Goal: Task Accomplishment & Management: Manage account settings

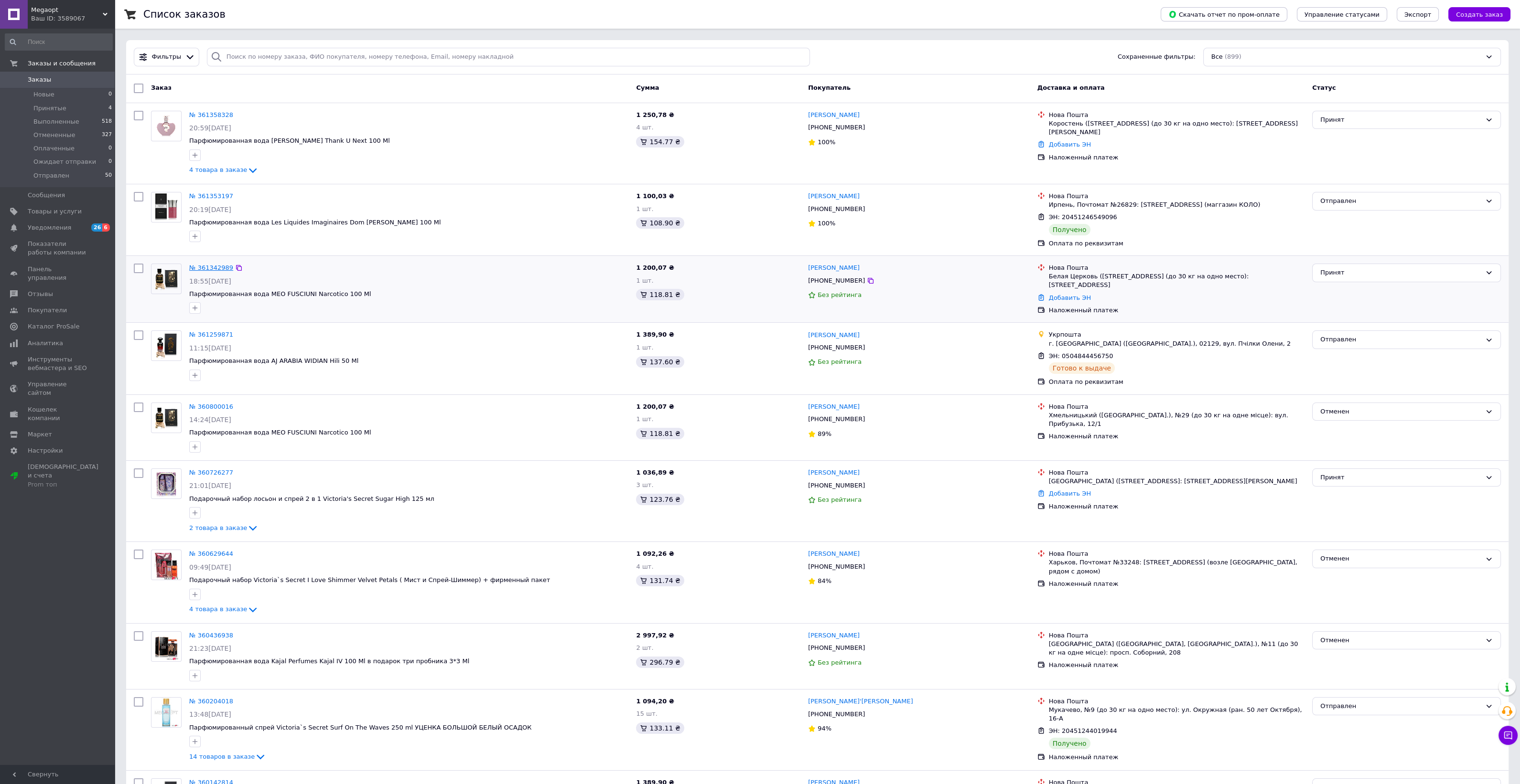
click at [204, 269] on link "№ 361342989" at bounding box center [210, 268] width 44 height 7
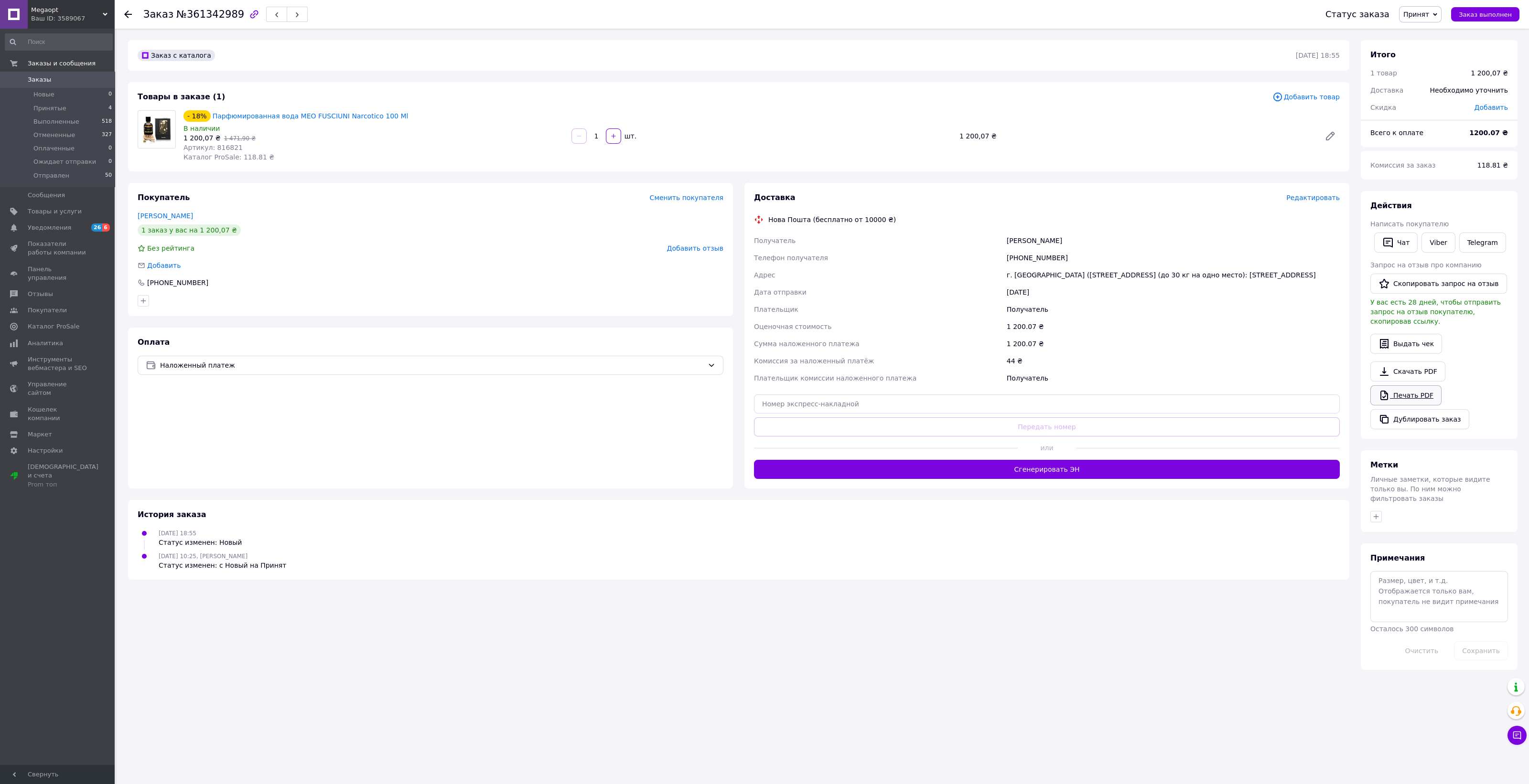
click at [1383, 391] on icon at bounding box center [1384, 395] width 7 height 9
click at [50, 214] on span "Товары и услуги" at bounding box center [55, 211] width 54 height 8
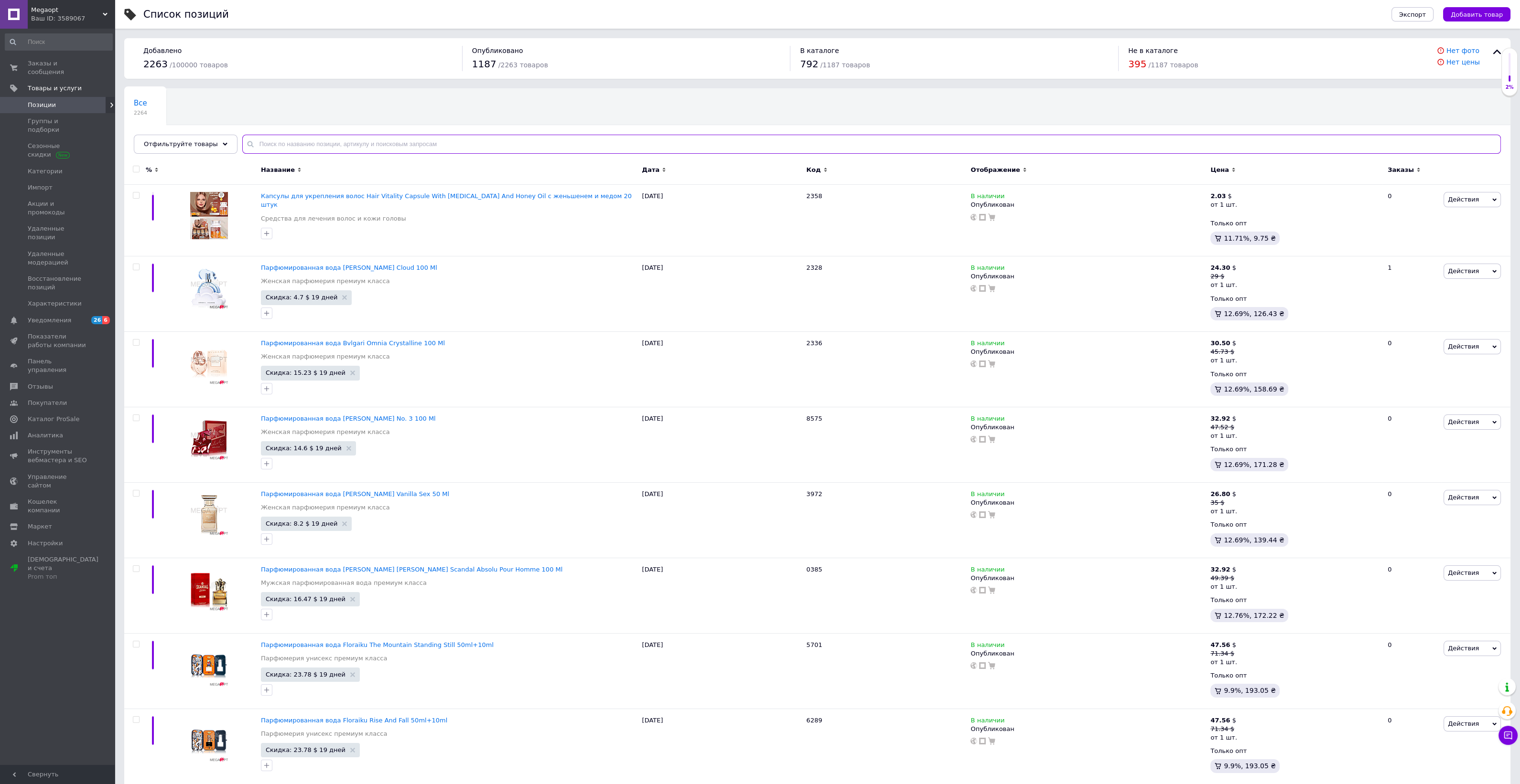
click at [319, 145] on input "text" at bounding box center [871, 144] width 1258 height 19
paste input "01-65"
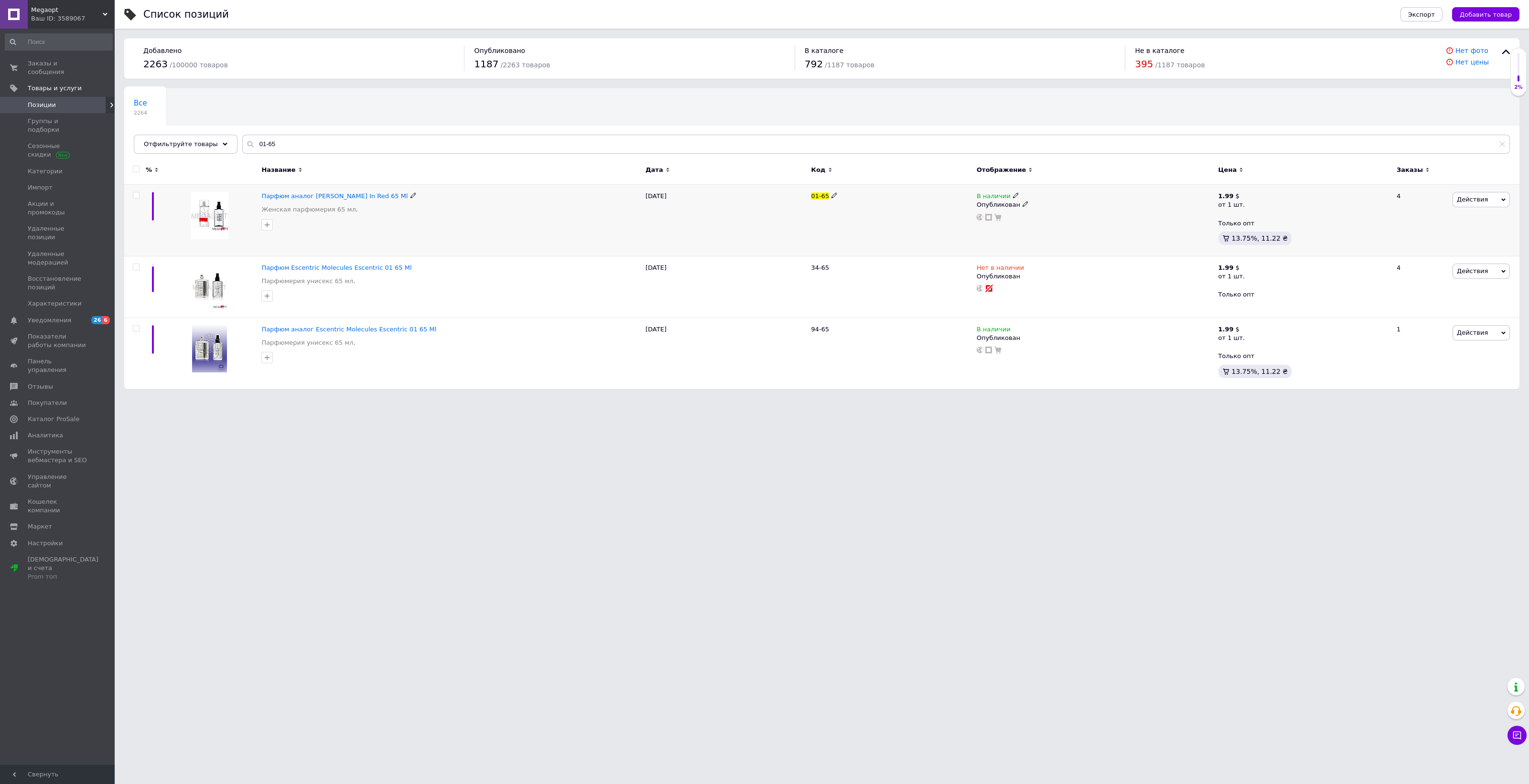
drag, startPoint x: 1011, startPoint y: 193, endPoint x: 1018, endPoint y: 192, distance: 7.1
click at [1013, 192] on icon at bounding box center [1016, 195] width 6 height 6
click at [1037, 202] on li "Нет в наличии" at bounding box center [1068, 204] width 91 height 13
drag, startPoint x: 761, startPoint y: 494, endPoint x: 744, endPoint y: 472, distance: 27.8
click at [761, 399] on html "Megaopt Ваш ID: 3589067 Сайт Megaopt Кабинет покупателя Проверить состояние сис…" at bounding box center [764, 199] width 1529 height 399
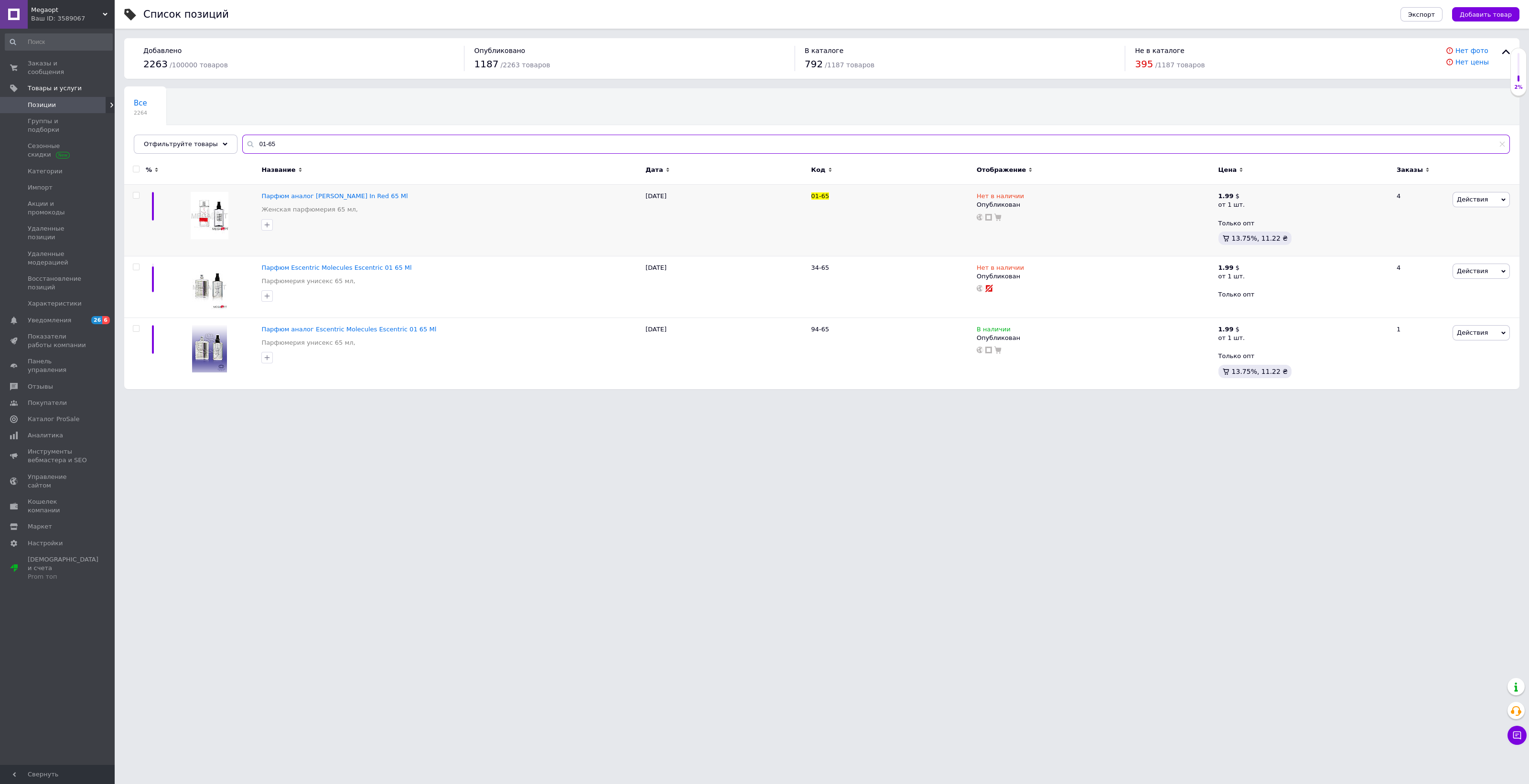
drag, startPoint x: 275, startPoint y: 144, endPoint x: 246, endPoint y: 142, distance: 29.1
click at [243, 142] on div "01-65" at bounding box center [876, 144] width 1267 height 19
paste input "116"
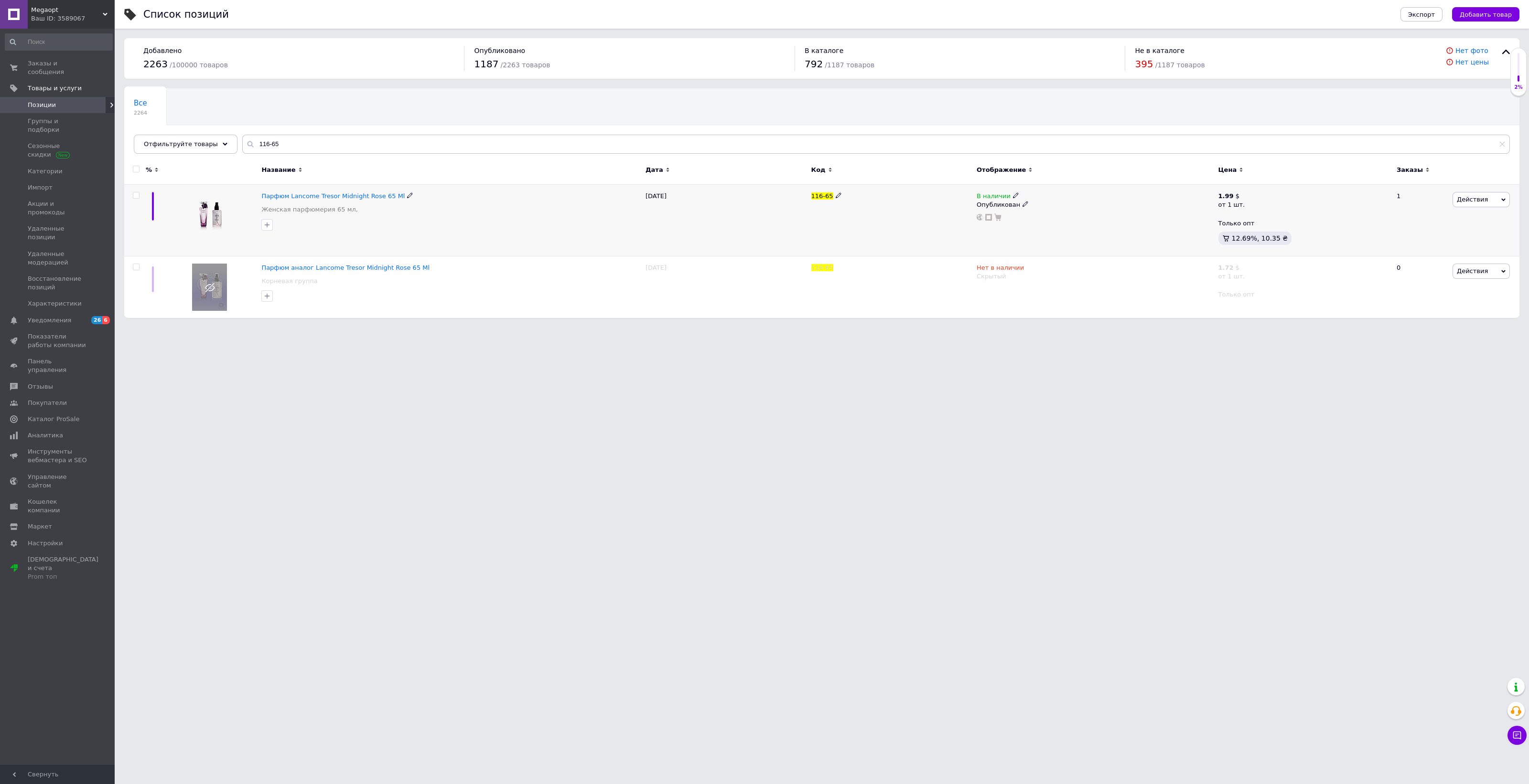
click at [1014, 193] on icon at bounding box center [1016, 195] width 6 height 6
click at [1037, 200] on li "Нет в наличии" at bounding box center [1068, 204] width 91 height 13
click at [722, 328] on html "Megaopt Ваш ID: 3589067 Сайт Megaopt Кабинет покупателя Проверить состояние сис…" at bounding box center [764, 164] width 1529 height 328
drag, startPoint x: 269, startPoint y: 142, endPoint x: 264, endPoint y: 140, distance: 5.4
click at [242, 142] on div "116-65" at bounding box center [876, 144] width 1267 height 19
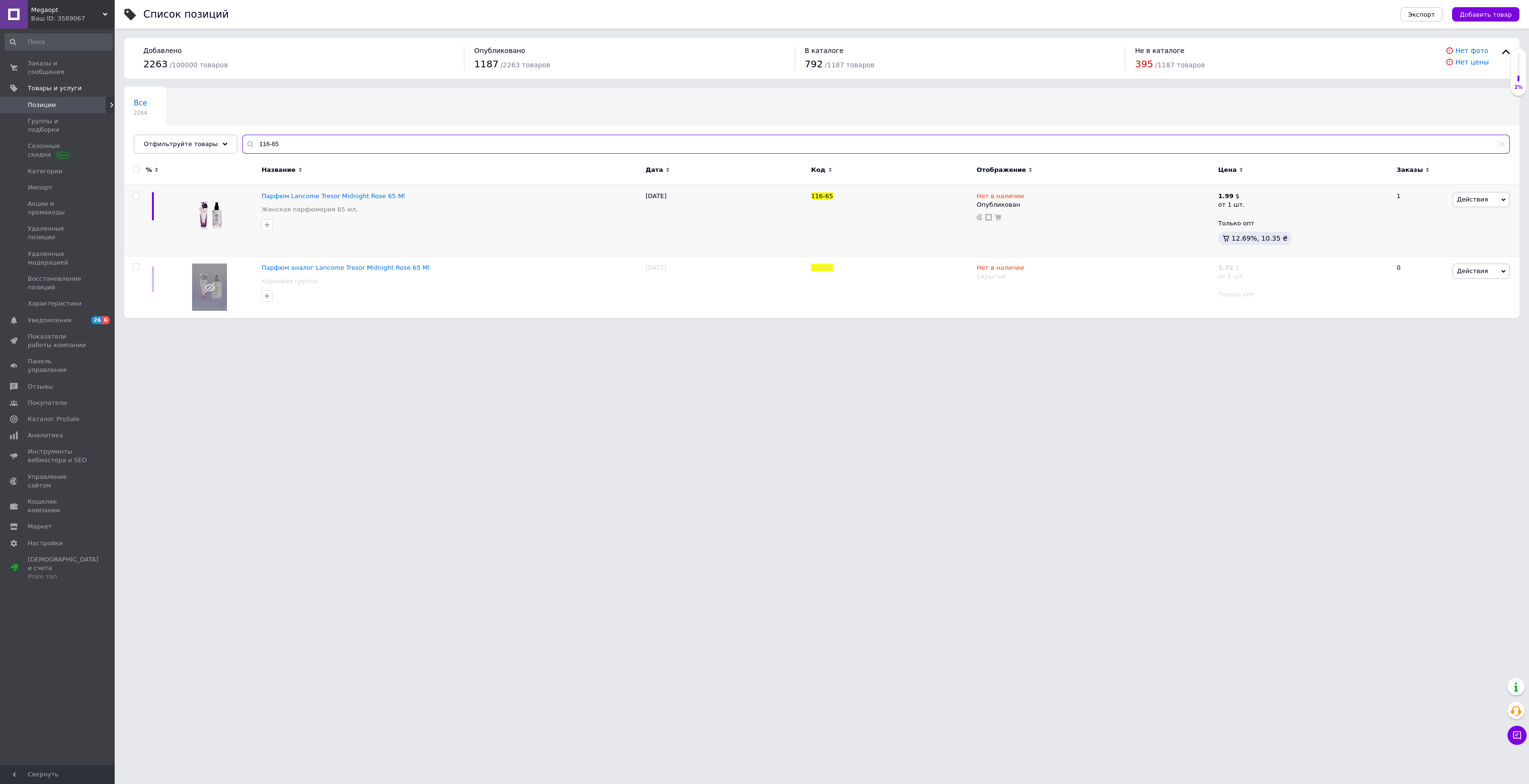
paste input "22"
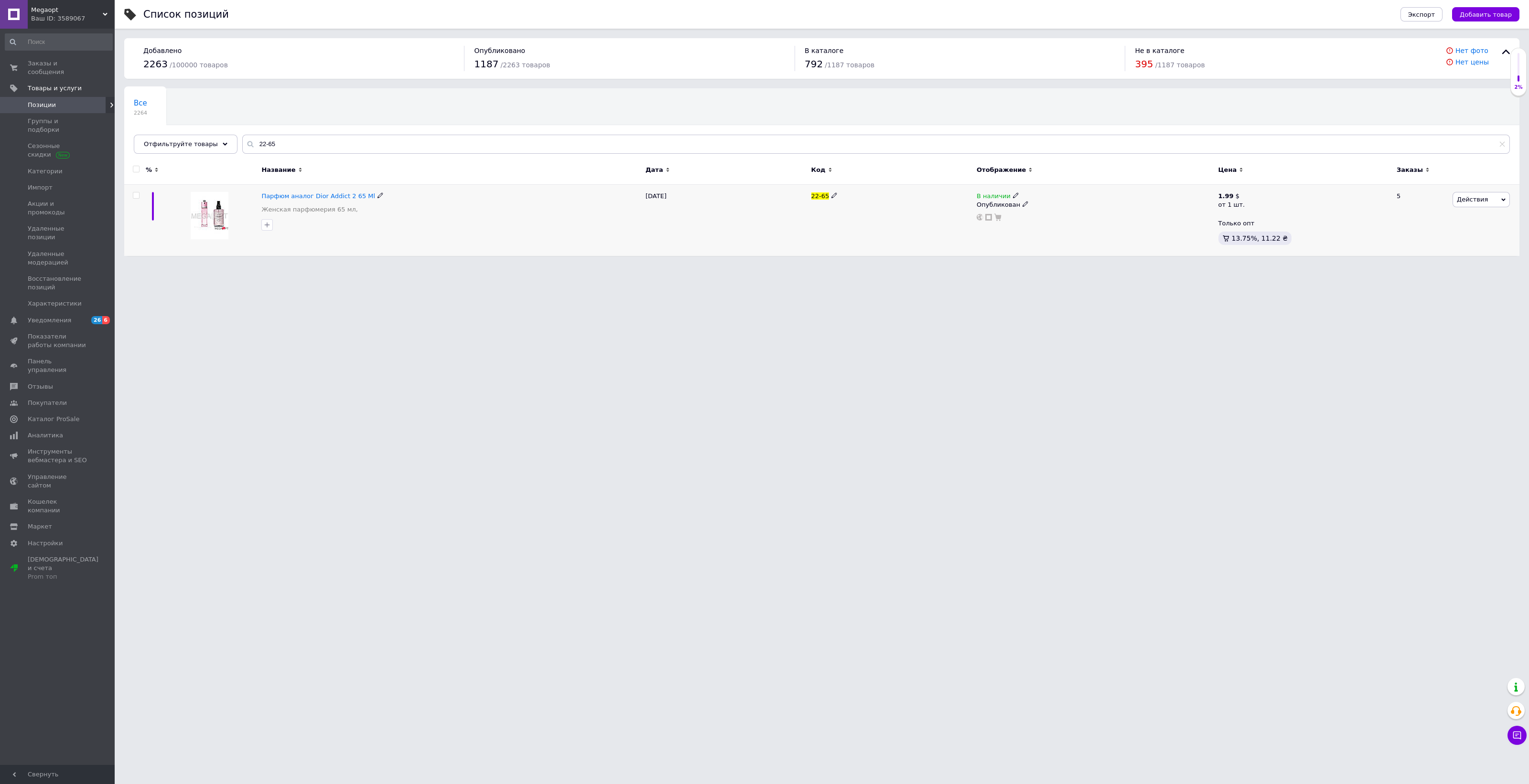
click at [1013, 195] on icon at bounding box center [1016, 195] width 6 height 6
click at [1030, 204] on li "Нет в наличии" at bounding box center [1068, 204] width 91 height 13
click at [836, 265] on html "Megaopt Ваш ID: 3589067 Сайт Megaopt Кабинет покупателя Проверить состояние сис…" at bounding box center [764, 133] width 1529 height 265
drag, startPoint x: 265, startPoint y: 140, endPoint x: 244, endPoint y: 140, distance: 21.0
click at [244, 140] on input "22-65" at bounding box center [876, 144] width 1267 height 19
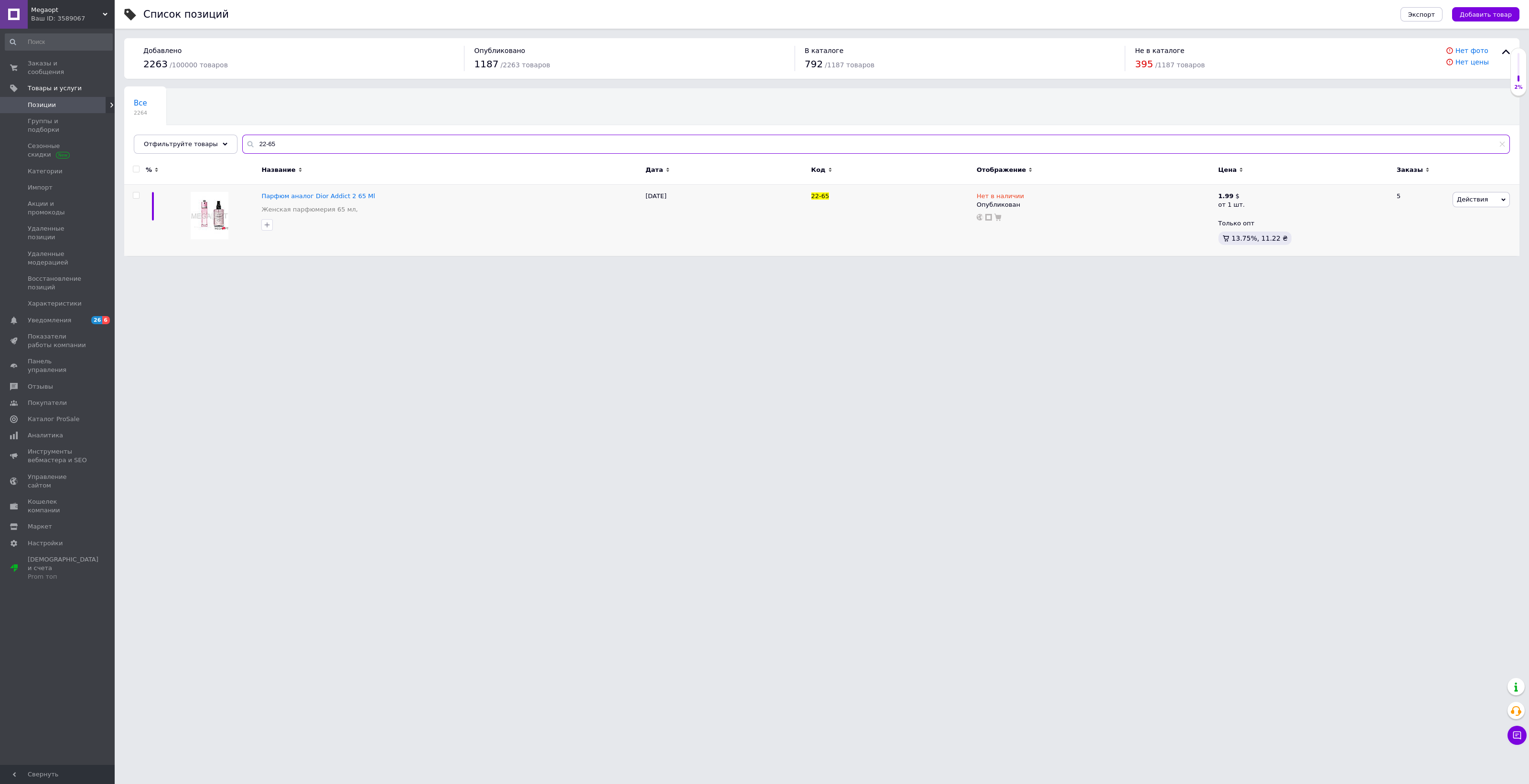
paste input "69"
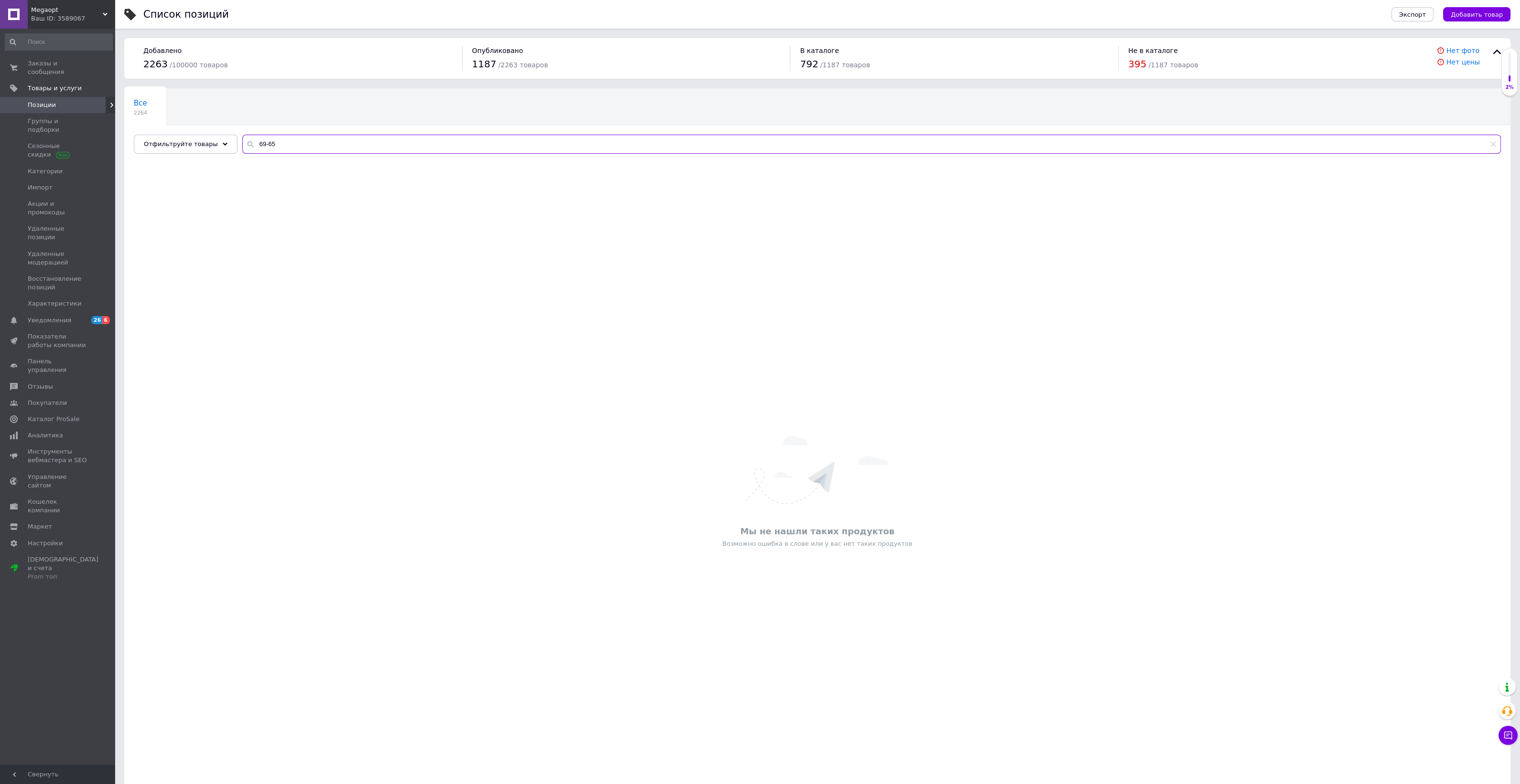
drag, startPoint x: 278, startPoint y: 144, endPoint x: 244, endPoint y: 138, distance: 34.5
click at [244, 138] on input "69-65" at bounding box center [871, 144] width 1258 height 19
paste input "72"
click at [562, 135] on input "72-65" at bounding box center [871, 144] width 1258 height 19
click at [550, 139] on input "72-65" at bounding box center [871, 144] width 1258 height 19
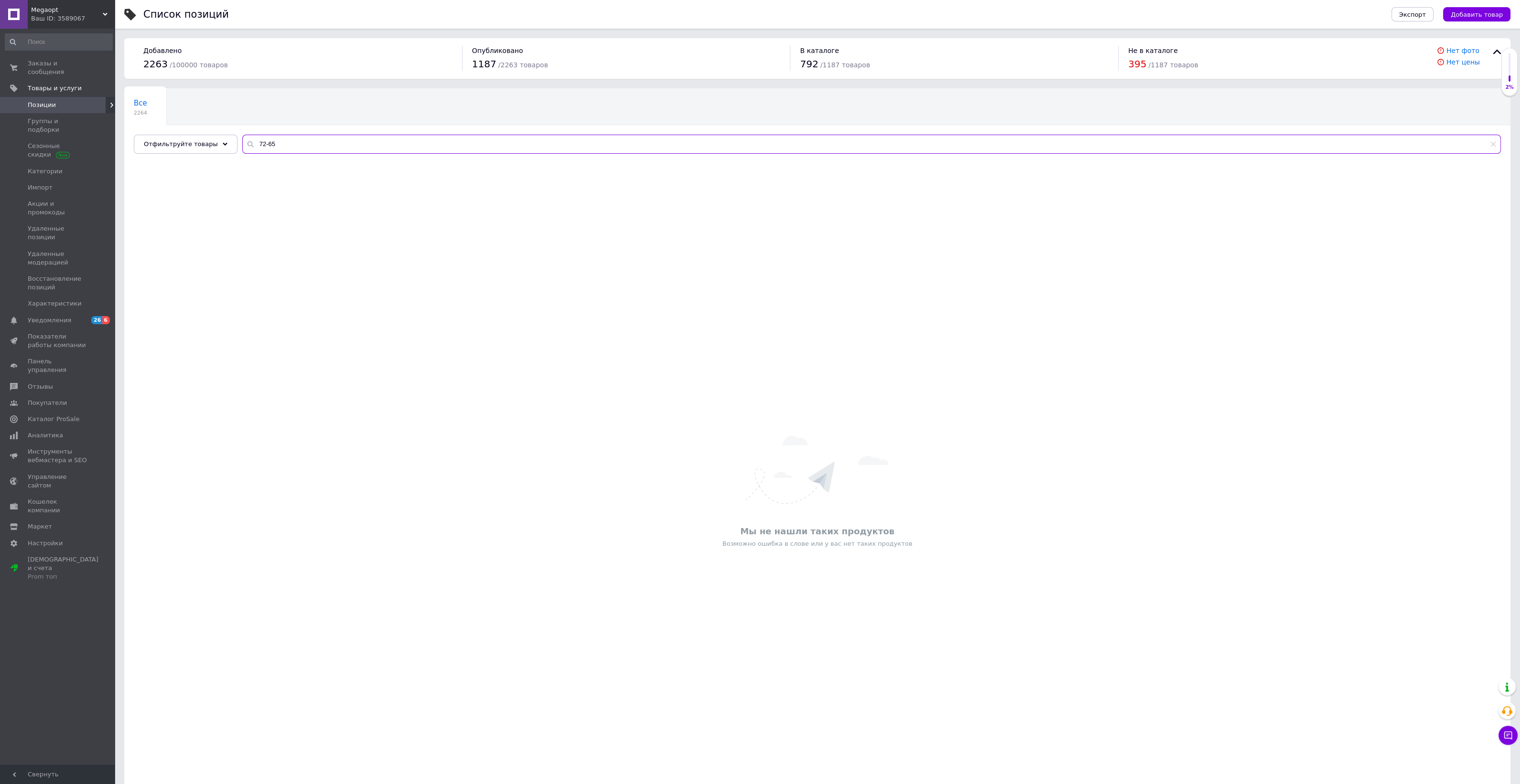
drag, startPoint x: 276, startPoint y: 145, endPoint x: 240, endPoint y: 143, distance: 36.1
click at [242, 143] on div "72-65" at bounding box center [871, 144] width 1258 height 19
paste input "146"
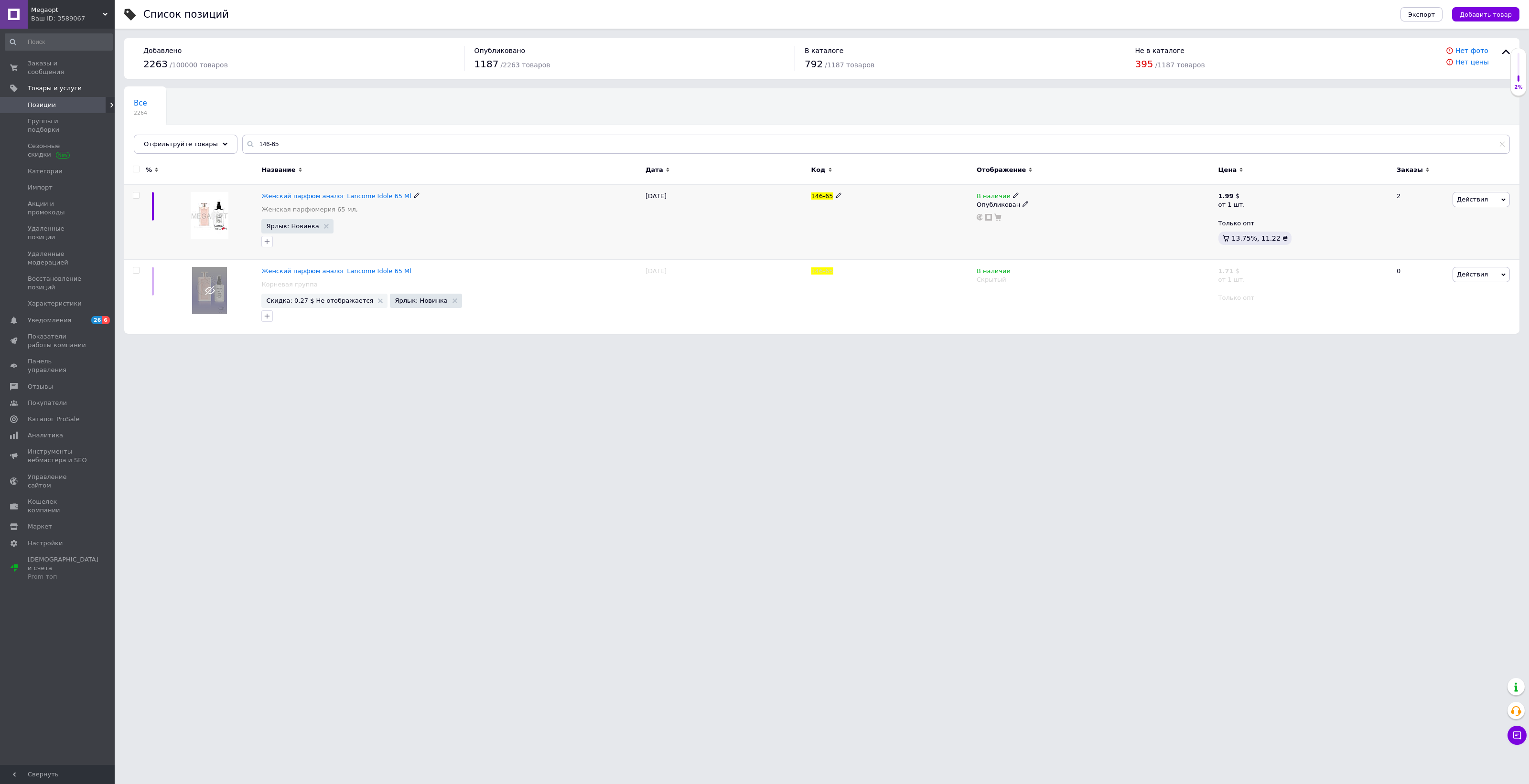
click at [1013, 195] on icon at bounding box center [1016, 195] width 6 height 6
click at [1037, 200] on li "Нет в наличии" at bounding box center [1068, 204] width 91 height 13
click at [817, 343] on html "Megaopt Ваш ID: 3589067 Сайт Megaopt Кабинет покупателя Проверить состояние сис…" at bounding box center [764, 171] width 1529 height 343
drag, startPoint x: 269, startPoint y: 137, endPoint x: 243, endPoint y: 137, distance: 26.0
click at [243, 137] on input "146-65" at bounding box center [876, 144] width 1267 height 19
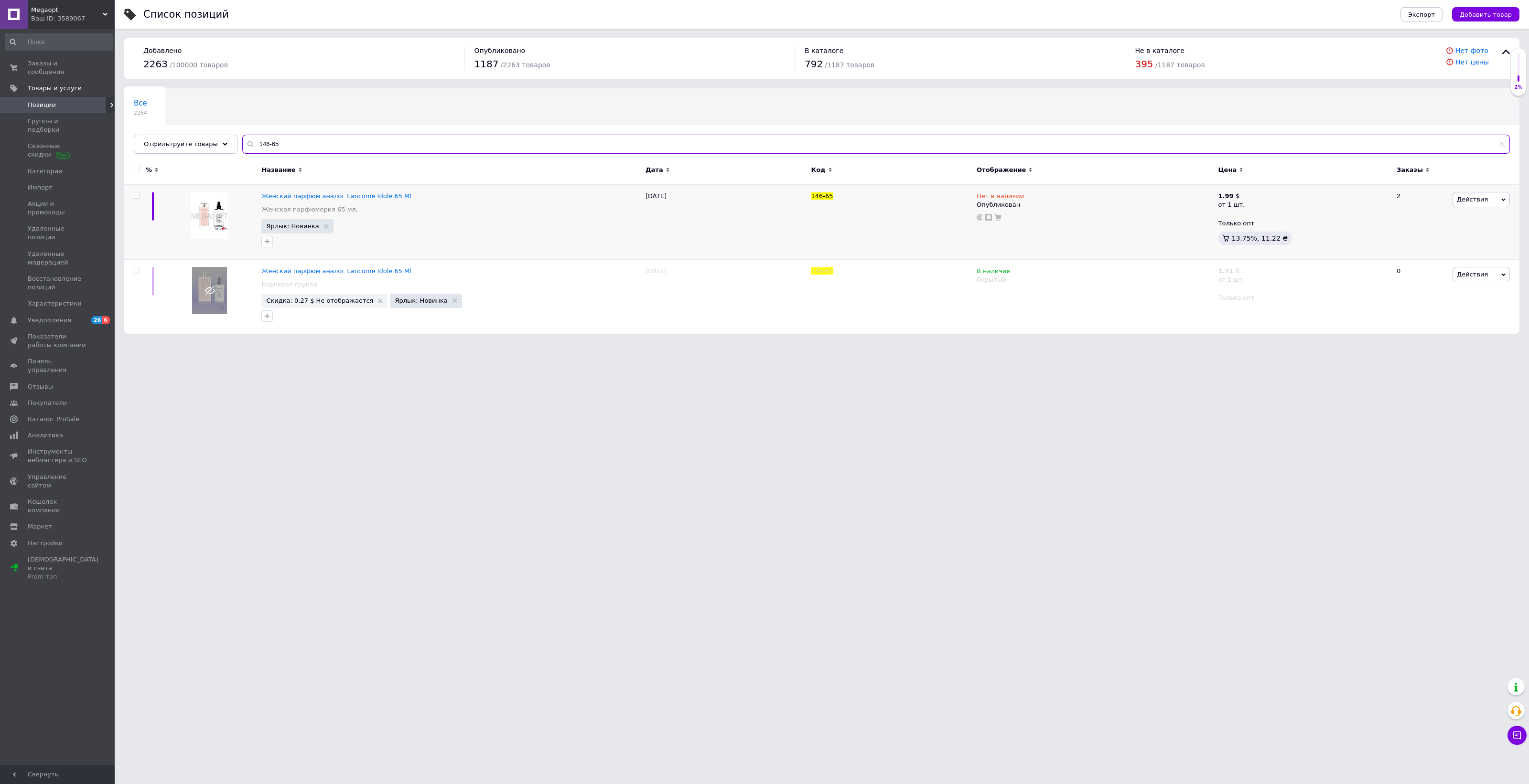
paste input "64"
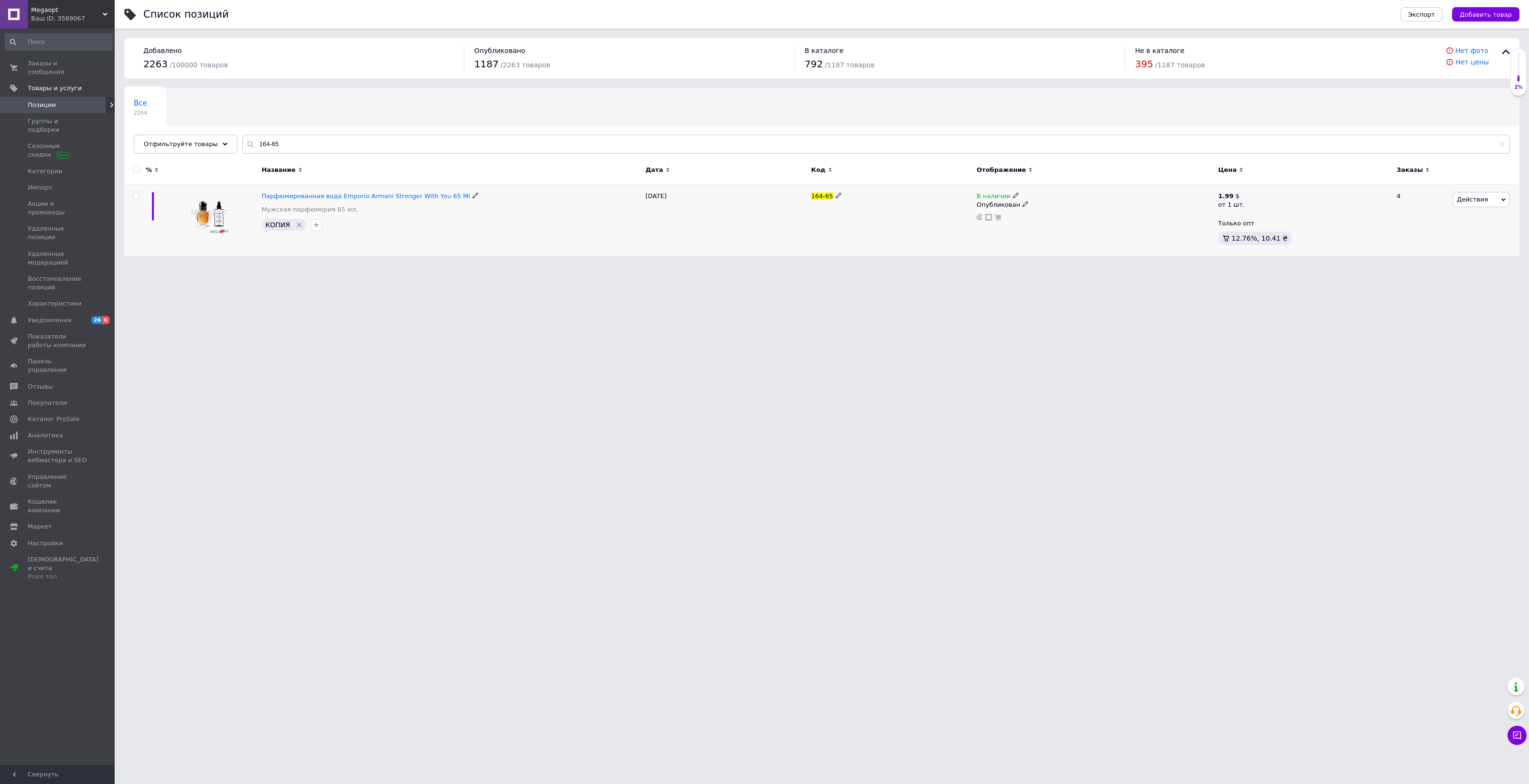
click at [1013, 197] on icon at bounding box center [1016, 195] width 6 height 6
click at [1024, 202] on li "Нет в наличии" at bounding box center [1068, 204] width 91 height 13
click at [898, 265] on html "Megaopt Ваш ID: 3589067 Сайт Megaopt Кабинет покупателя Проверить состояние сис…" at bounding box center [764, 133] width 1529 height 265
drag, startPoint x: 275, startPoint y: 132, endPoint x: 273, endPoint y: 137, distance: 5.4
click at [246, 136] on div "Все 2264 Ok Отфильтровано... Сохранить Мы ничего не нашли Возможно, ошибка в сл…" at bounding box center [822, 121] width 1394 height 65
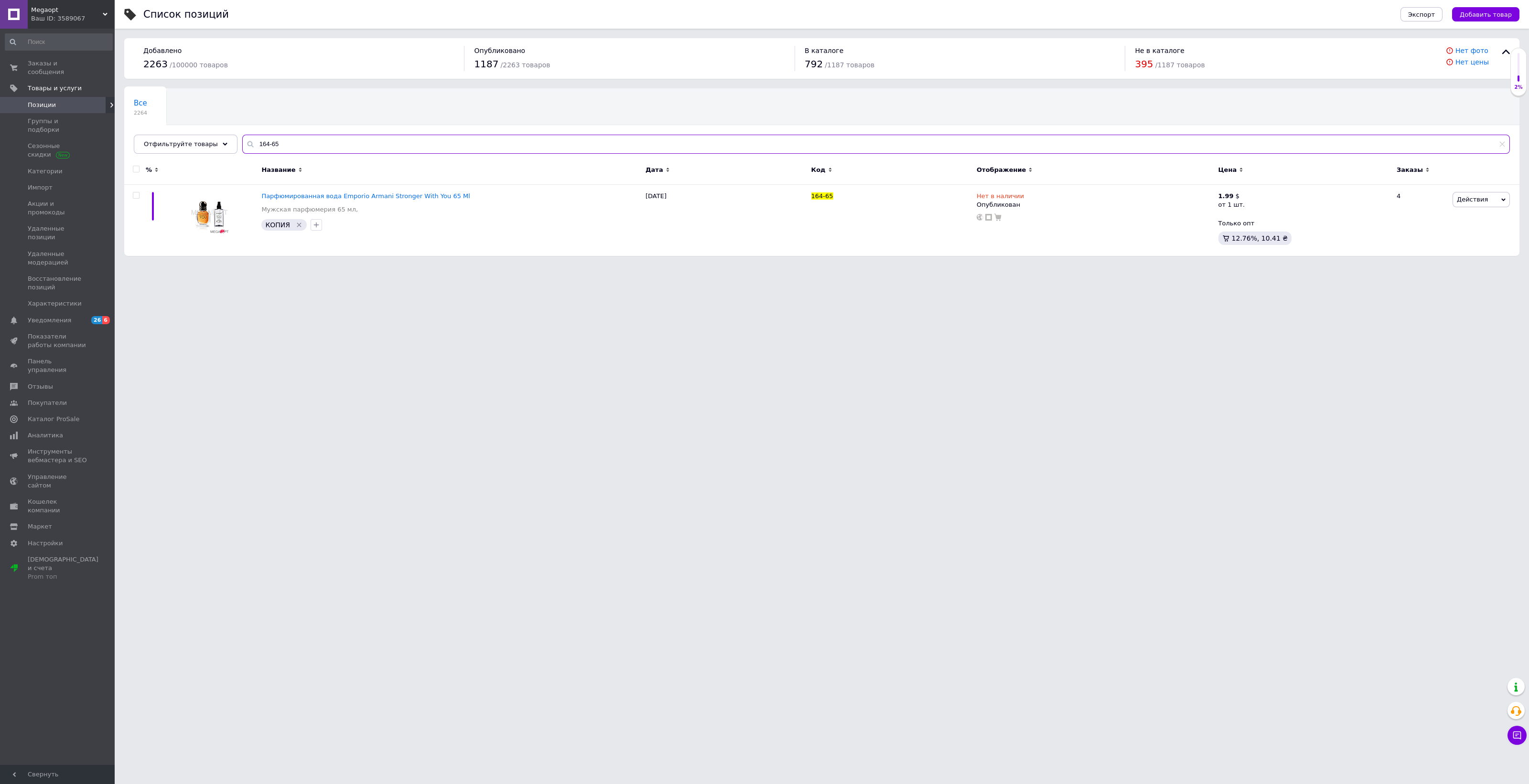
drag, startPoint x: 284, startPoint y: 138, endPoint x: 236, endPoint y: 144, distance: 48.4
click at [242, 144] on div "164-65" at bounding box center [876, 144] width 1267 height 19
paste input "87"
click at [1013, 197] on icon at bounding box center [1016, 195] width 6 height 6
click at [1034, 199] on li "Нет в наличии" at bounding box center [1068, 204] width 91 height 13
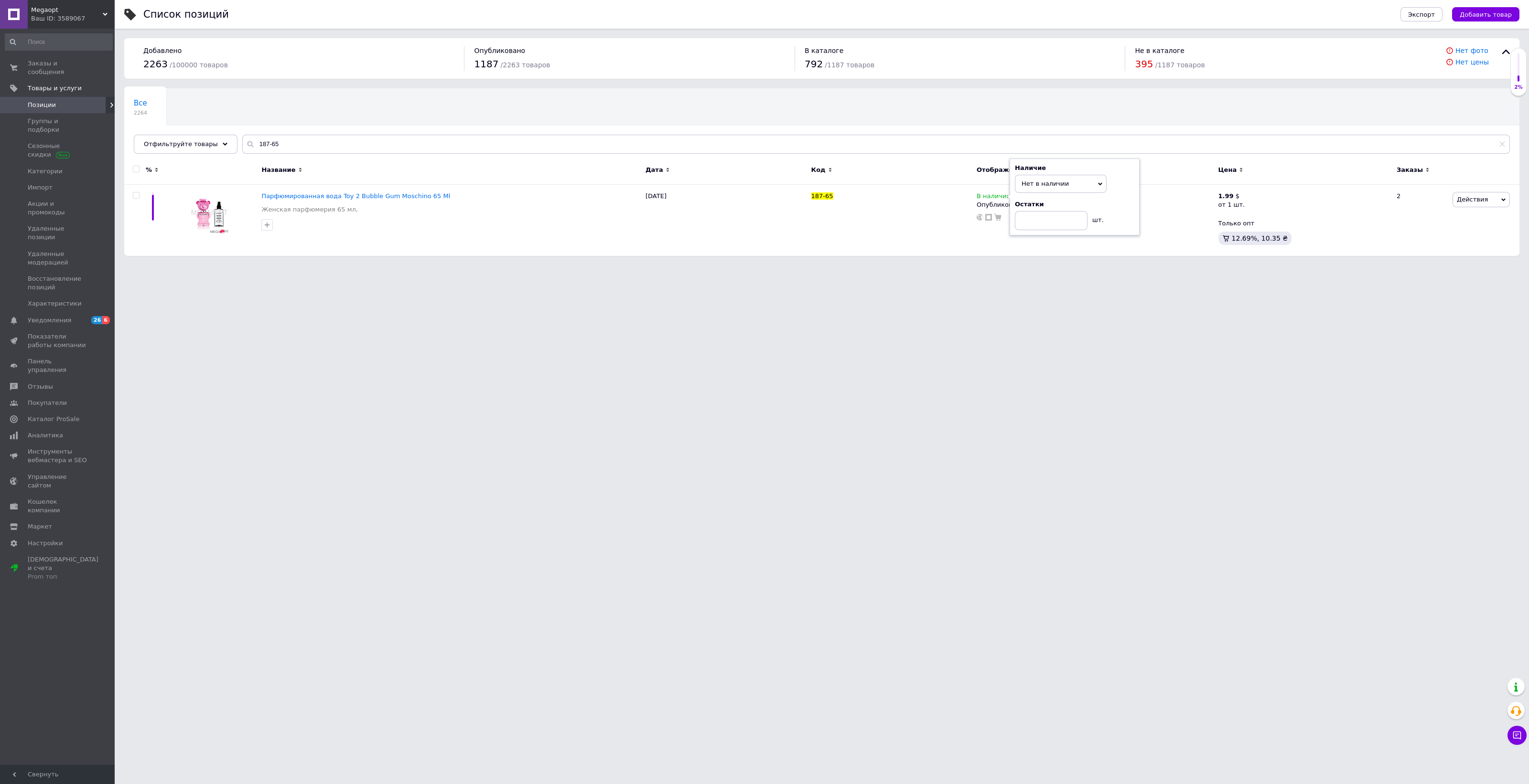
click at [936, 265] on html "Megaopt Ваш ID: 3589067 Сайт Megaopt Кабинет покупателя Проверить состояние сис…" at bounding box center [764, 133] width 1529 height 265
click at [85, 13] on span "Megaopt" at bounding box center [66, 9] width 72 height 8
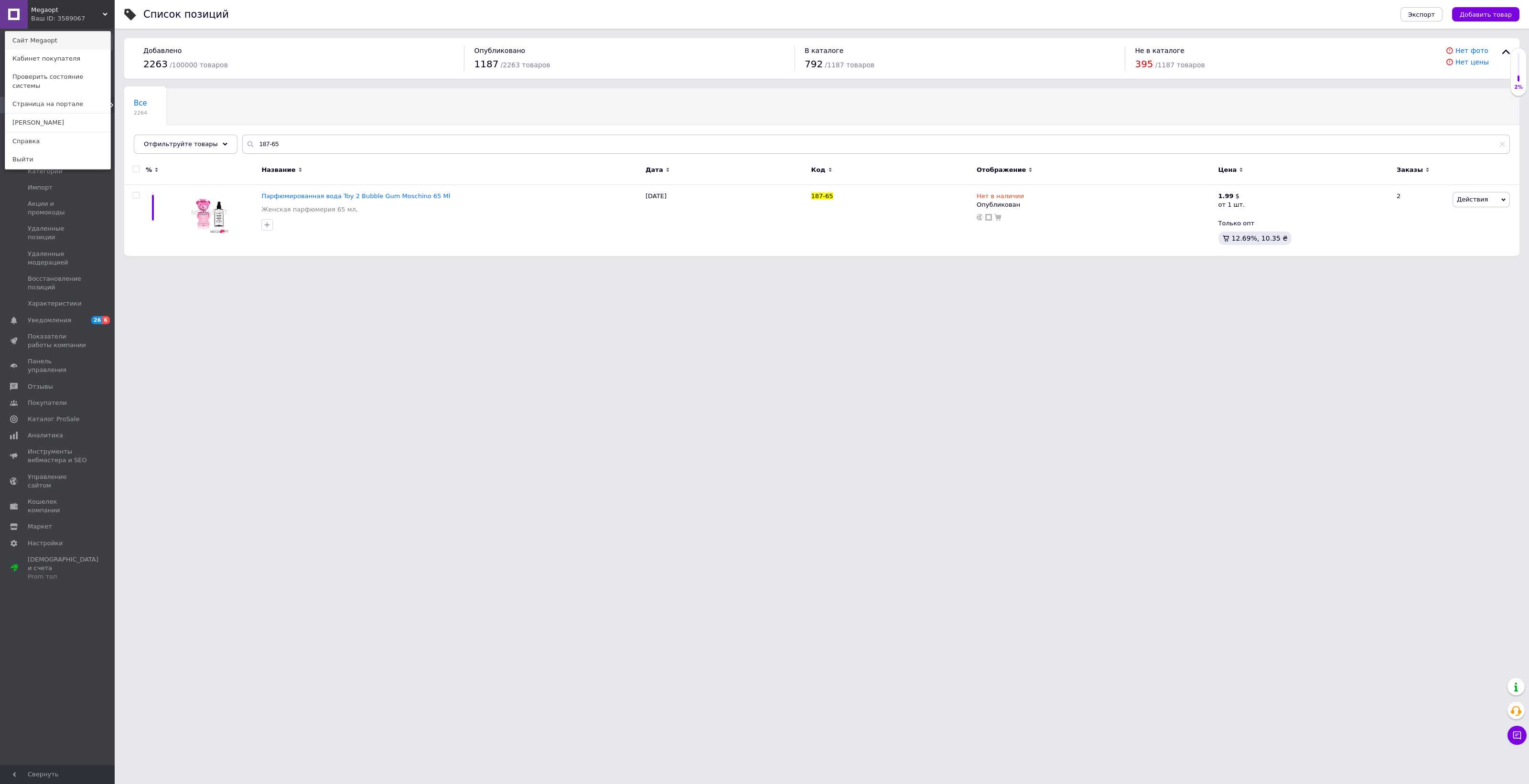
click at [84, 43] on link "Сайт Megaopt" at bounding box center [58, 40] width 105 height 18
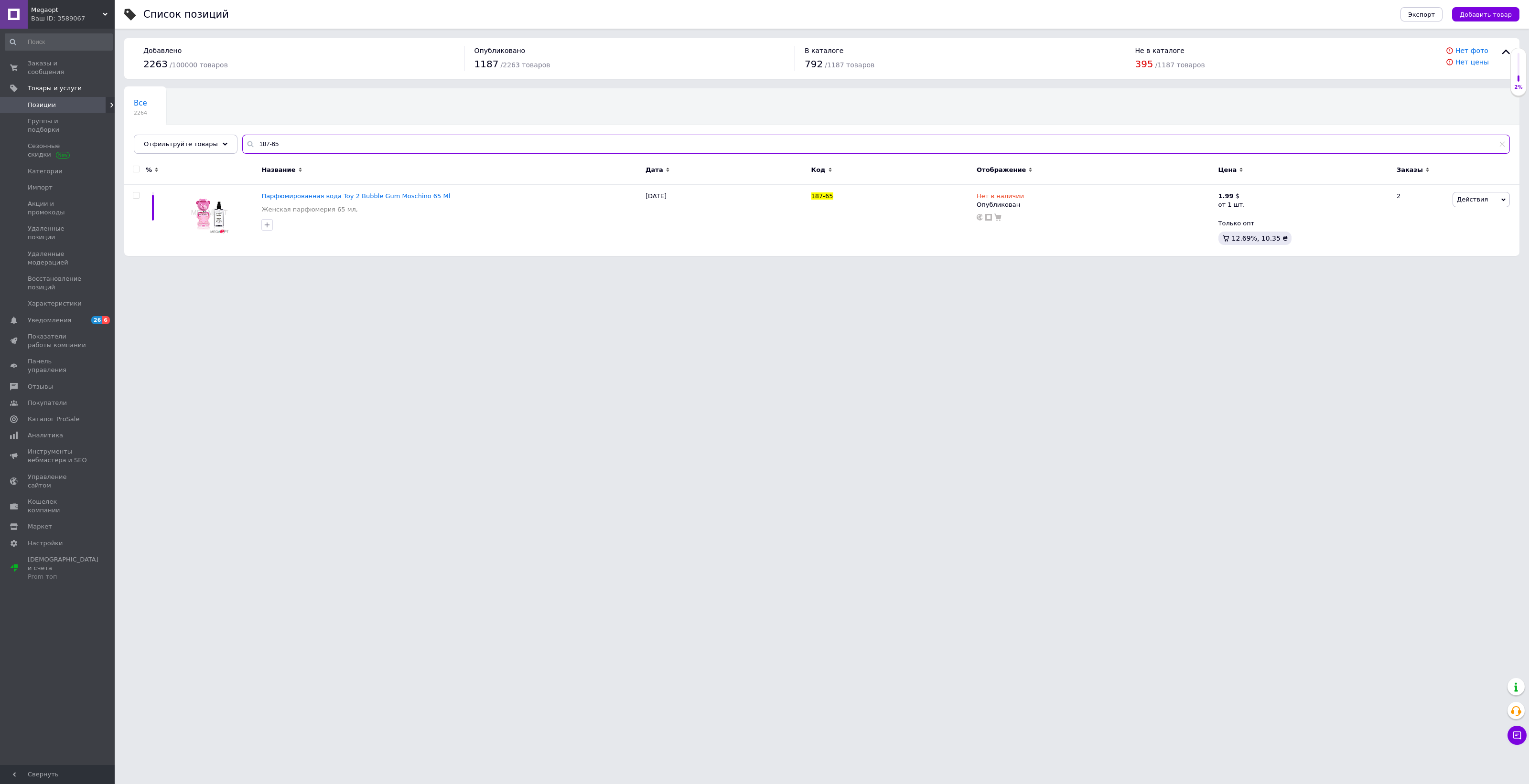
drag, startPoint x: 279, startPoint y: 140, endPoint x: 253, endPoint y: 140, distance: 26.0
click at [228, 140] on div "Все 2264 Ok Отфильтровано... Сохранить Мы ничего не нашли Возможно, ошибка в сл…" at bounding box center [822, 121] width 1394 height 65
paste input "27-65-1"
type input "27-65-1"
click at [843, 192] on div "27-65-1" at bounding box center [892, 195] width 161 height 8
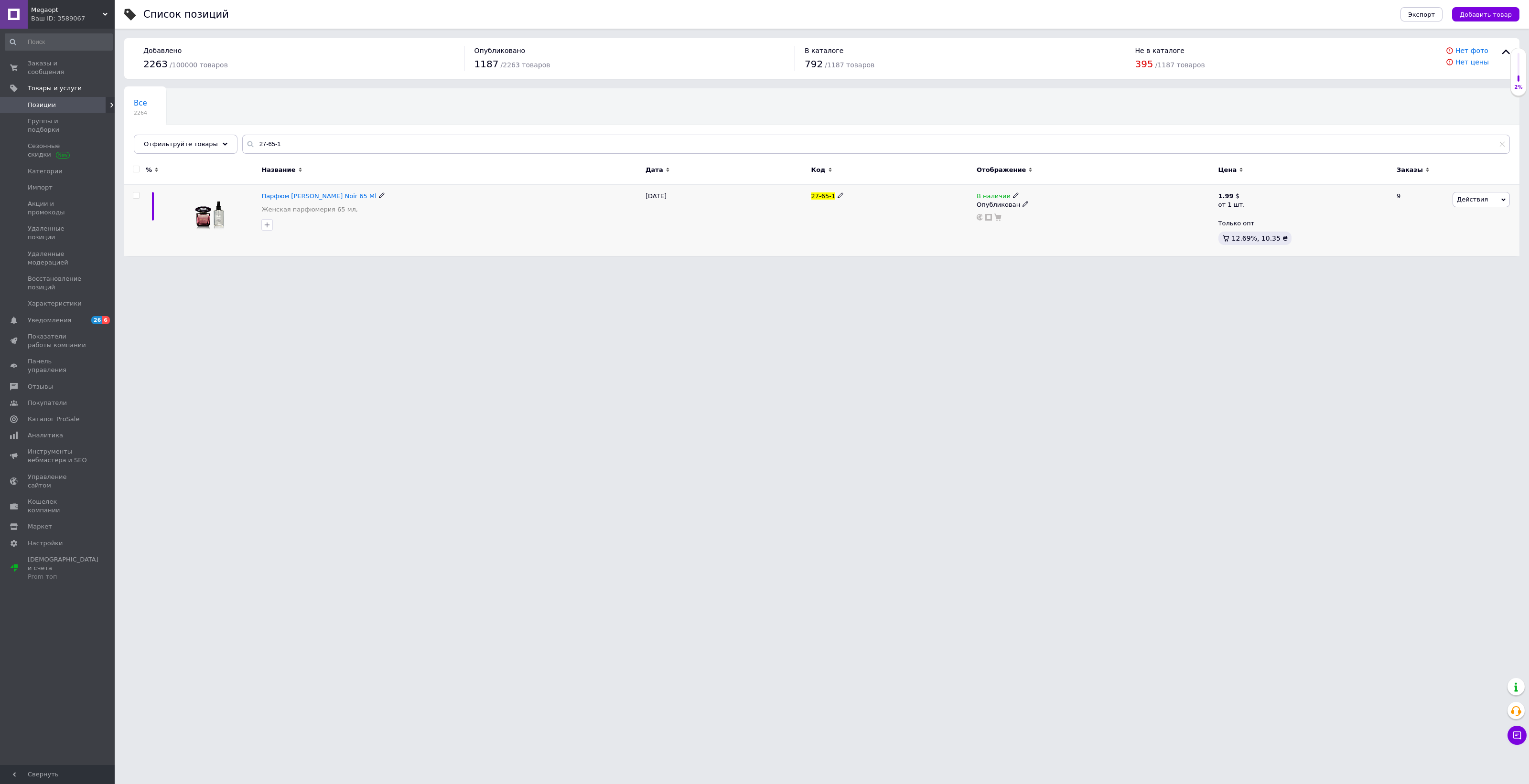
click at [837, 192] on icon at bounding box center [840, 195] width 6 height 6
drag, startPoint x: 846, startPoint y: 197, endPoint x: 802, endPoint y: 198, distance: 44.0
click at [802, 198] on div "Парфюм [PERSON_NAME] Noir 65 Ml Женская парфюмерия 65 мл, [DATE] 27-65-1 В нали…" at bounding box center [822, 221] width 1394 height 71
type input "72-65"
click at [1013, 195] on icon at bounding box center [1016, 195] width 6 height 6
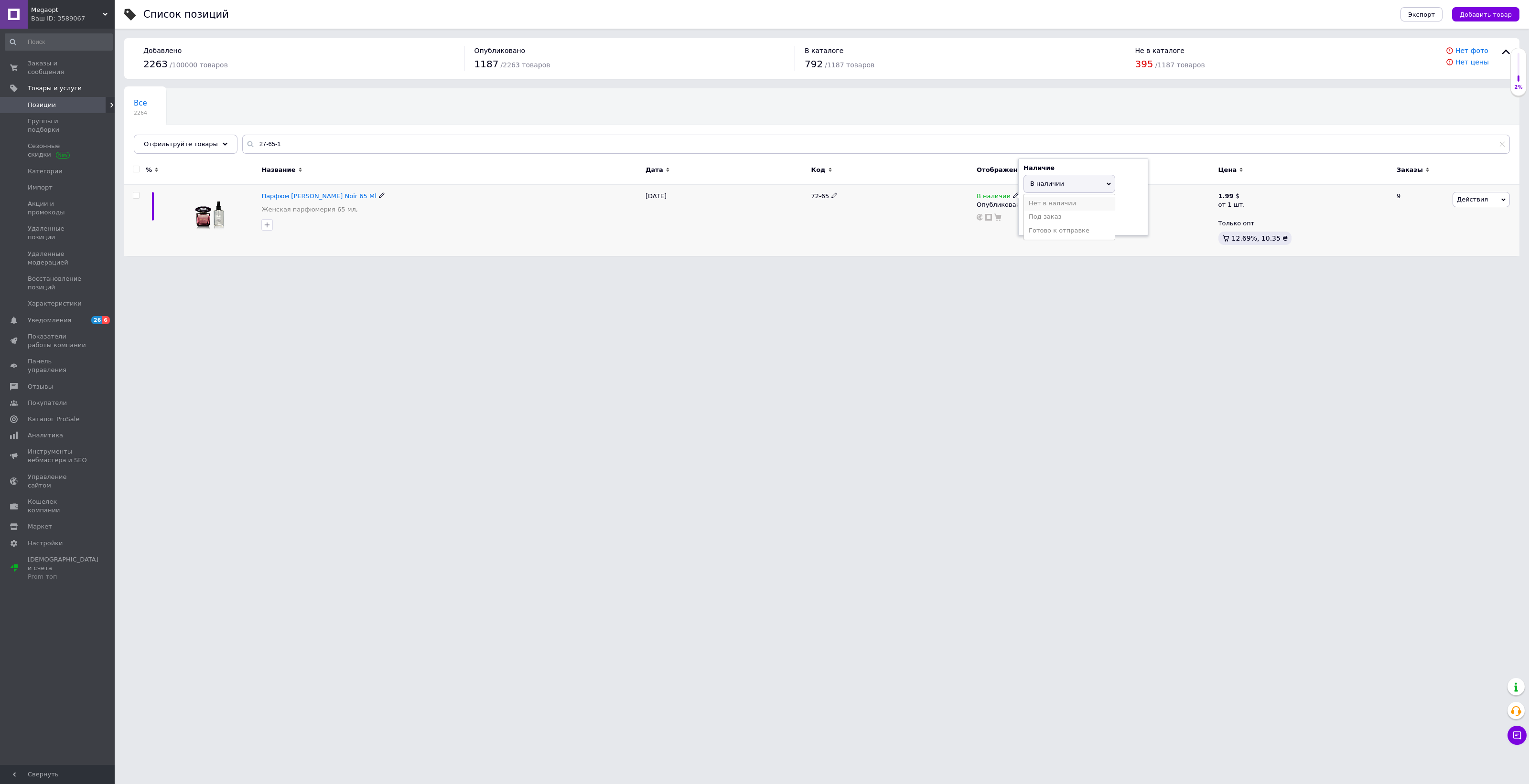
click at [1035, 202] on li "Нет в наличии" at bounding box center [1068, 204] width 91 height 13
click at [934, 265] on html "Megaopt Ваш ID: 3589067 Сайт Megaopt Кабинет покупателя Проверить состояние сис…" at bounding box center [764, 133] width 1529 height 265
drag, startPoint x: 249, startPoint y: 139, endPoint x: 228, endPoint y: 140, distance: 21.0
click at [228, 140] on div "Все 2264 Ok Отфильтровано... Сохранить Мы ничего не нашли Возможно, ошибка в сл…" at bounding box center [822, 121] width 1394 height 65
drag, startPoint x: 252, startPoint y: 138, endPoint x: 242, endPoint y: 138, distance: 10.0
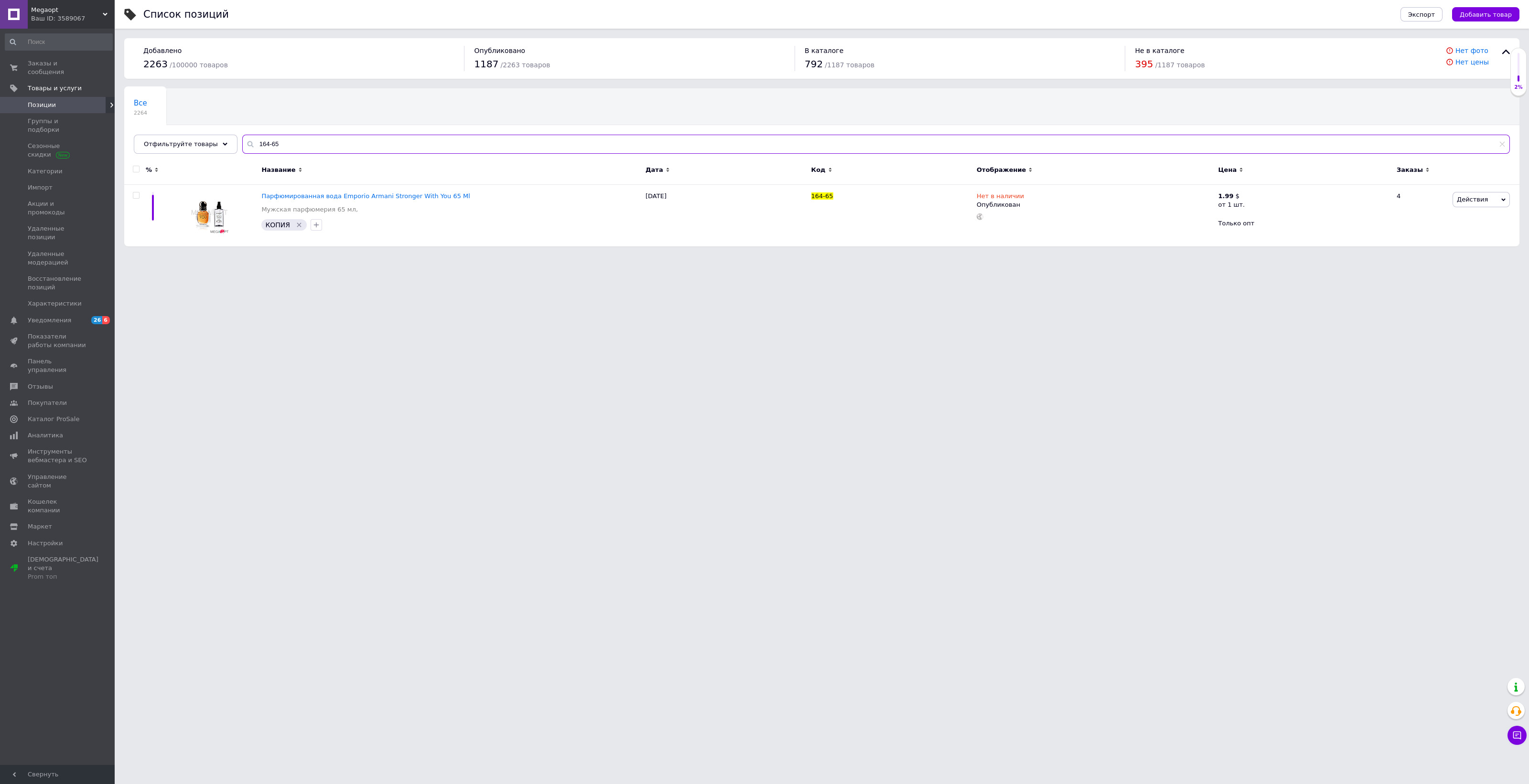
click at [242, 138] on div "164-65" at bounding box center [876, 144] width 1267 height 19
paste input "69-69"
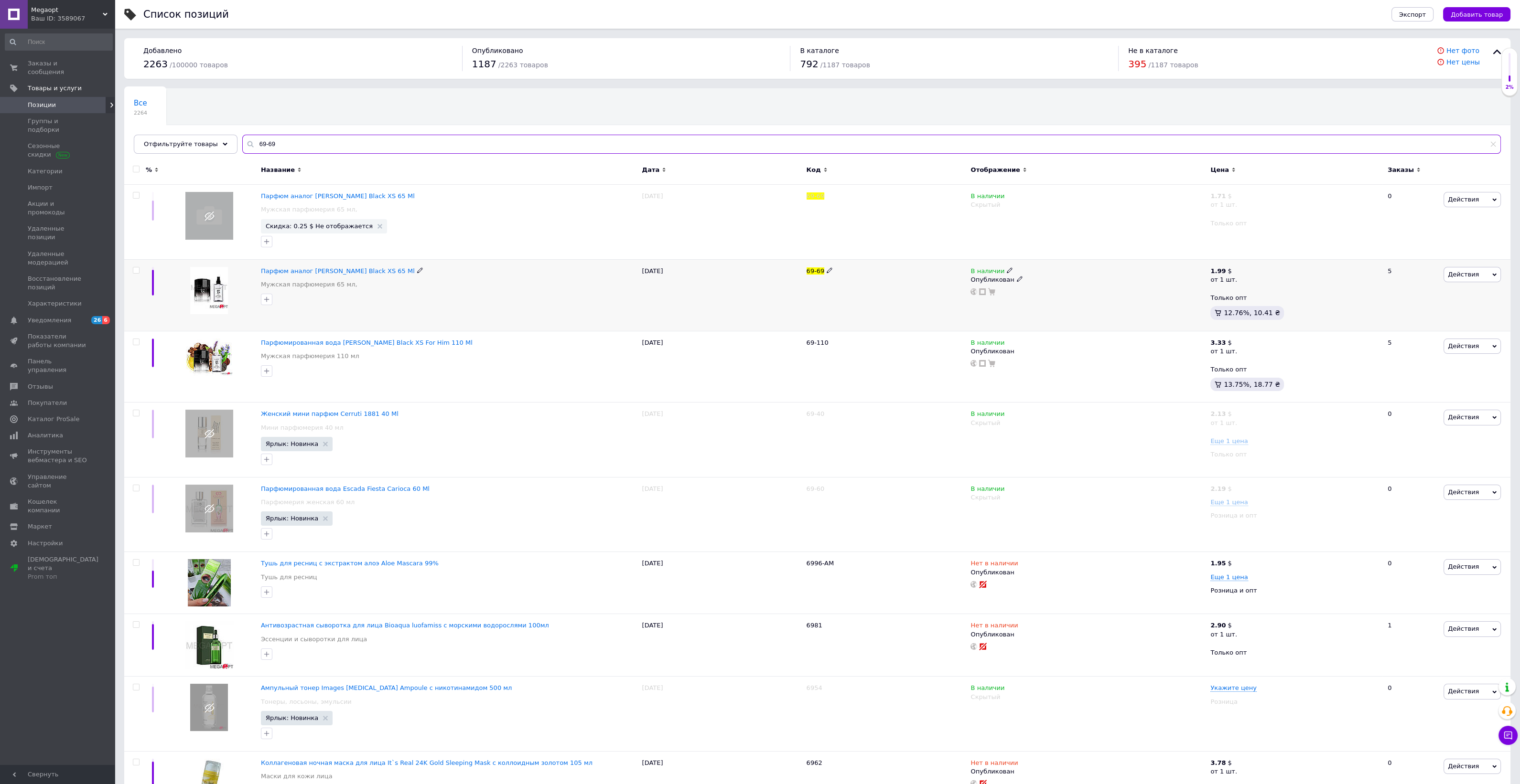
type input "69-69"
click at [833, 271] on div "69-69" at bounding box center [886, 271] width 160 height 8
click at [830, 267] on icon at bounding box center [829, 270] width 6 height 6
type input "69-65"
drag, startPoint x: 963, startPoint y: 102, endPoint x: 956, endPoint y: 131, distance: 29.8
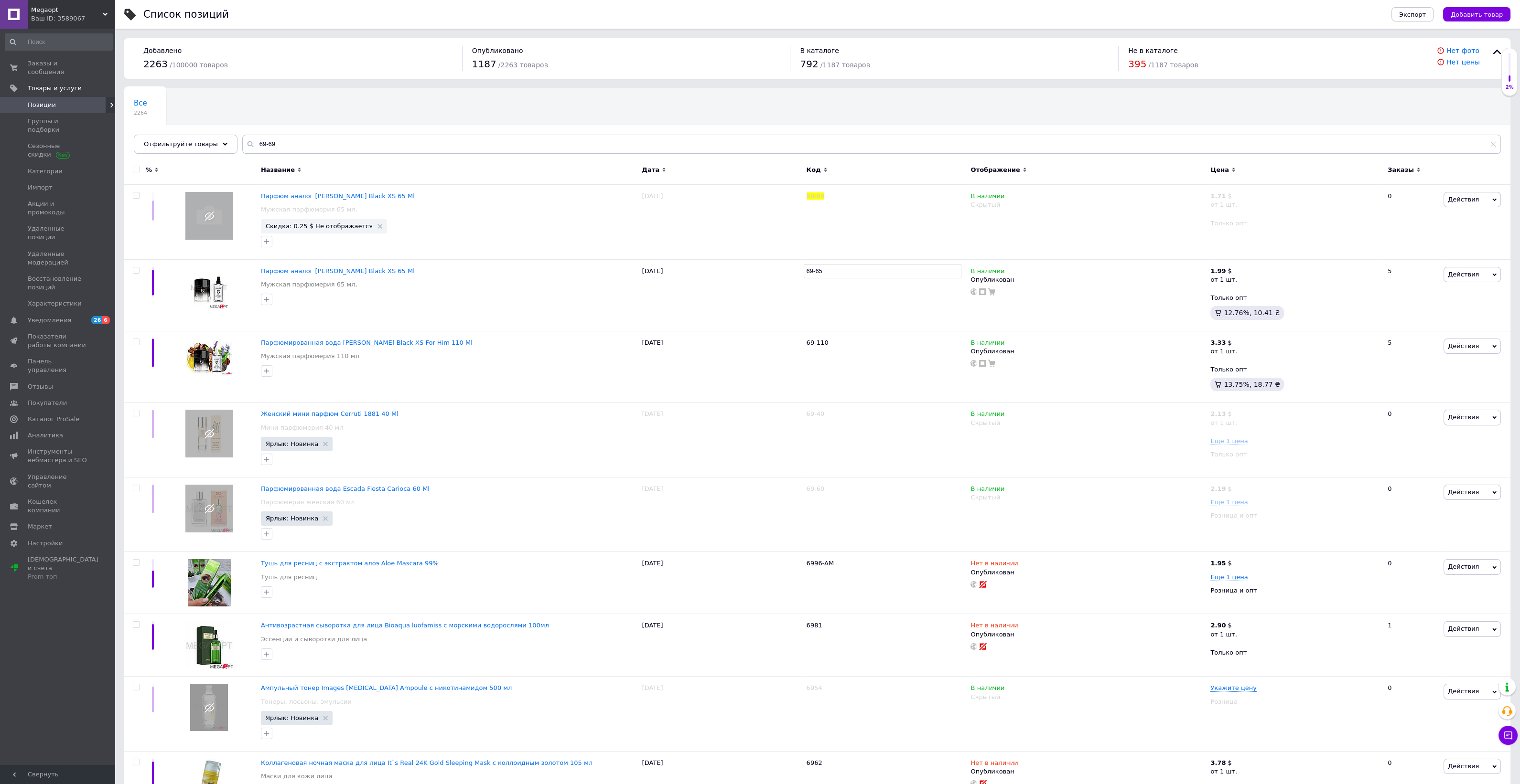
click at [962, 103] on div "Все 2264 Ok Отфильтровано... Сохранить" at bounding box center [817, 126] width 1386 height 78
click at [1007, 267] on icon at bounding box center [1010, 270] width 6 height 6
click at [1031, 275] on li "Нет в наличии" at bounding box center [1063, 278] width 91 height 13
click at [958, 102] on div "Все 2264 Ok Отфильтровано... Сохранить" at bounding box center [817, 126] width 1386 height 78
click at [80, 68] on link "Заказы и сообщения 0 0" at bounding box center [59, 67] width 118 height 25
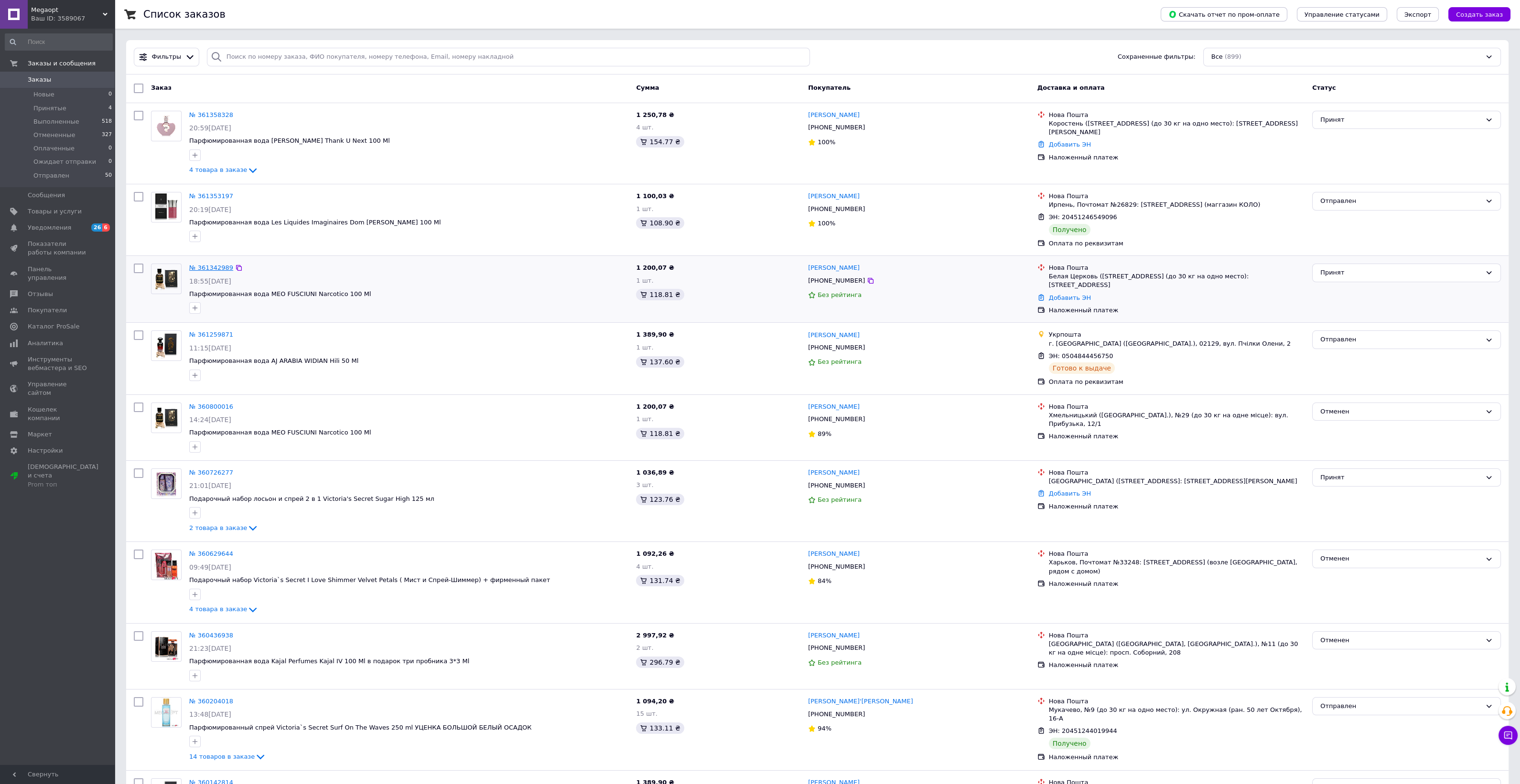
click at [216, 267] on link "№ 361342989" at bounding box center [210, 268] width 44 height 7
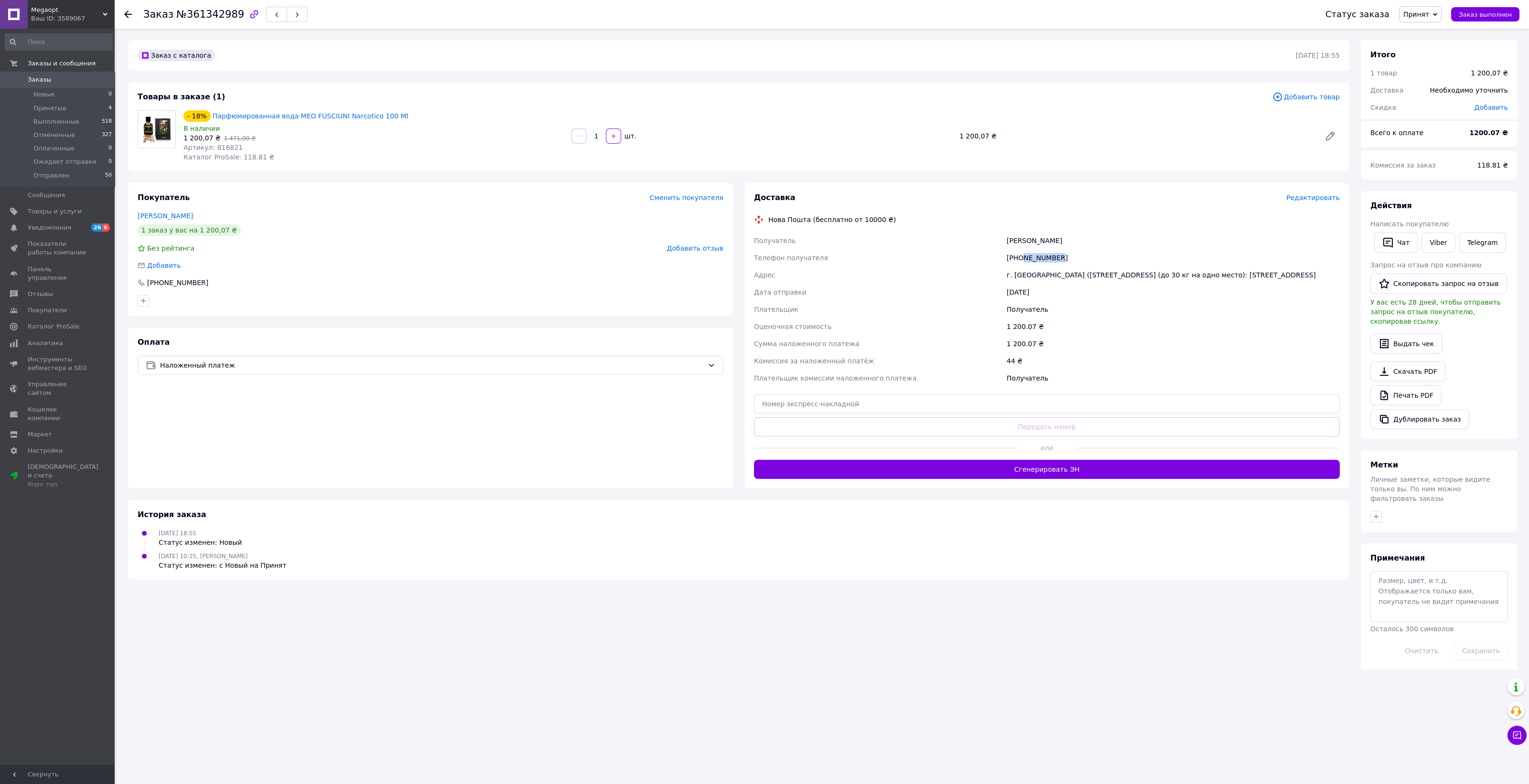
drag, startPoint x: 1060, startPoint y: 254, endPoint x: 1022, endPoint y: 260, distance: 38.5
click at [1022, 260] on div "[PHONE_NUMBER]" at bounding box center [1173, 258] width 336 height 17
click at [1071, 255] on div "[PHONE_NUMBER]" at bounding box center [1173, 258] width 336 height 17
drag, startPoint x: 1062, startPoint y: 252, endPoint x: 1018, endPoint y: 264, distance: 45.6
click at [1018, 264] on div "[PHONE_NUMBER]" at bounding box center [1173, 258] width 336 height 17
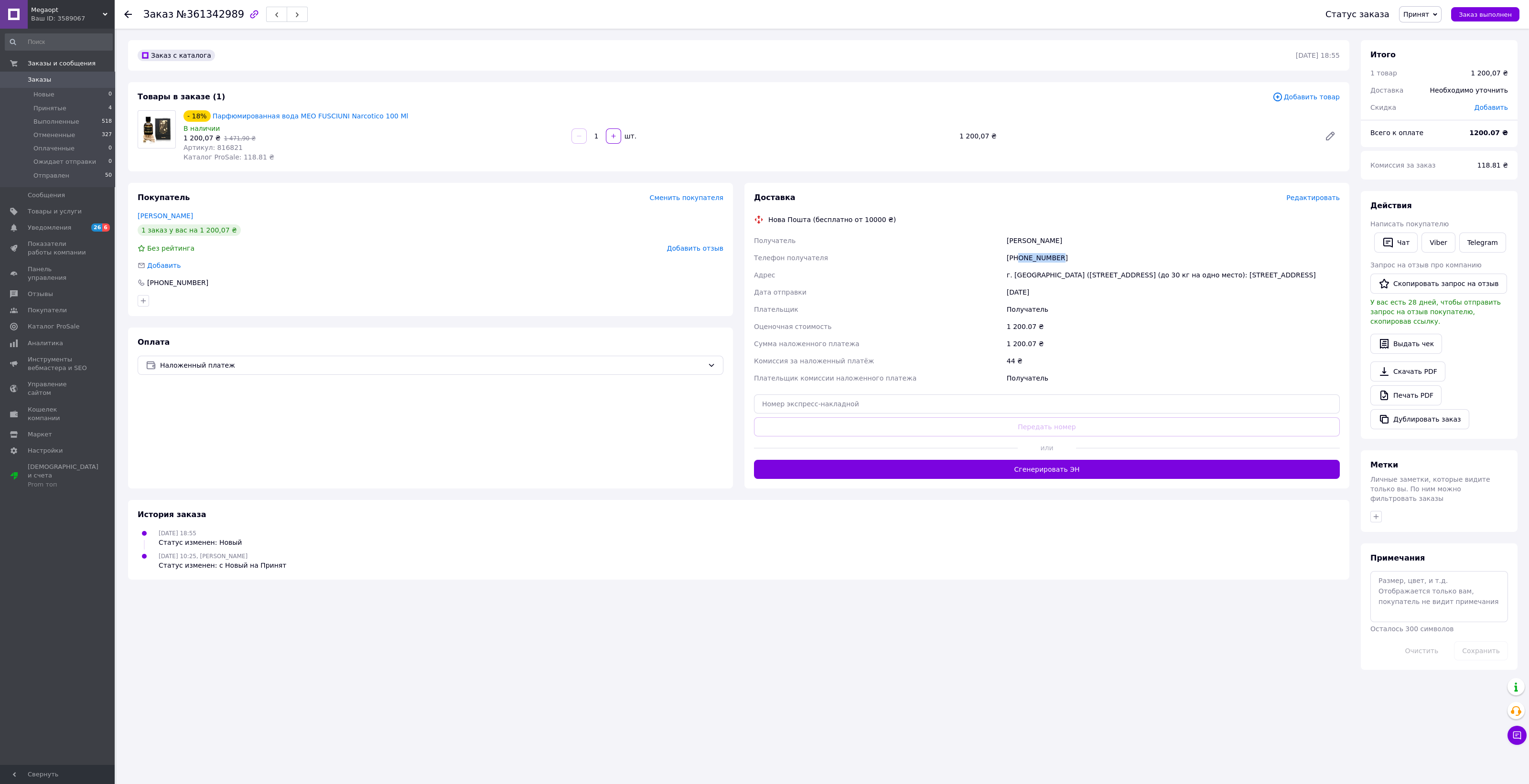
copy div "0676573315"
click at [811, 403] on input "text" at bounding box center [1047, 404] width 586 height 19
paste input "20451247322450"
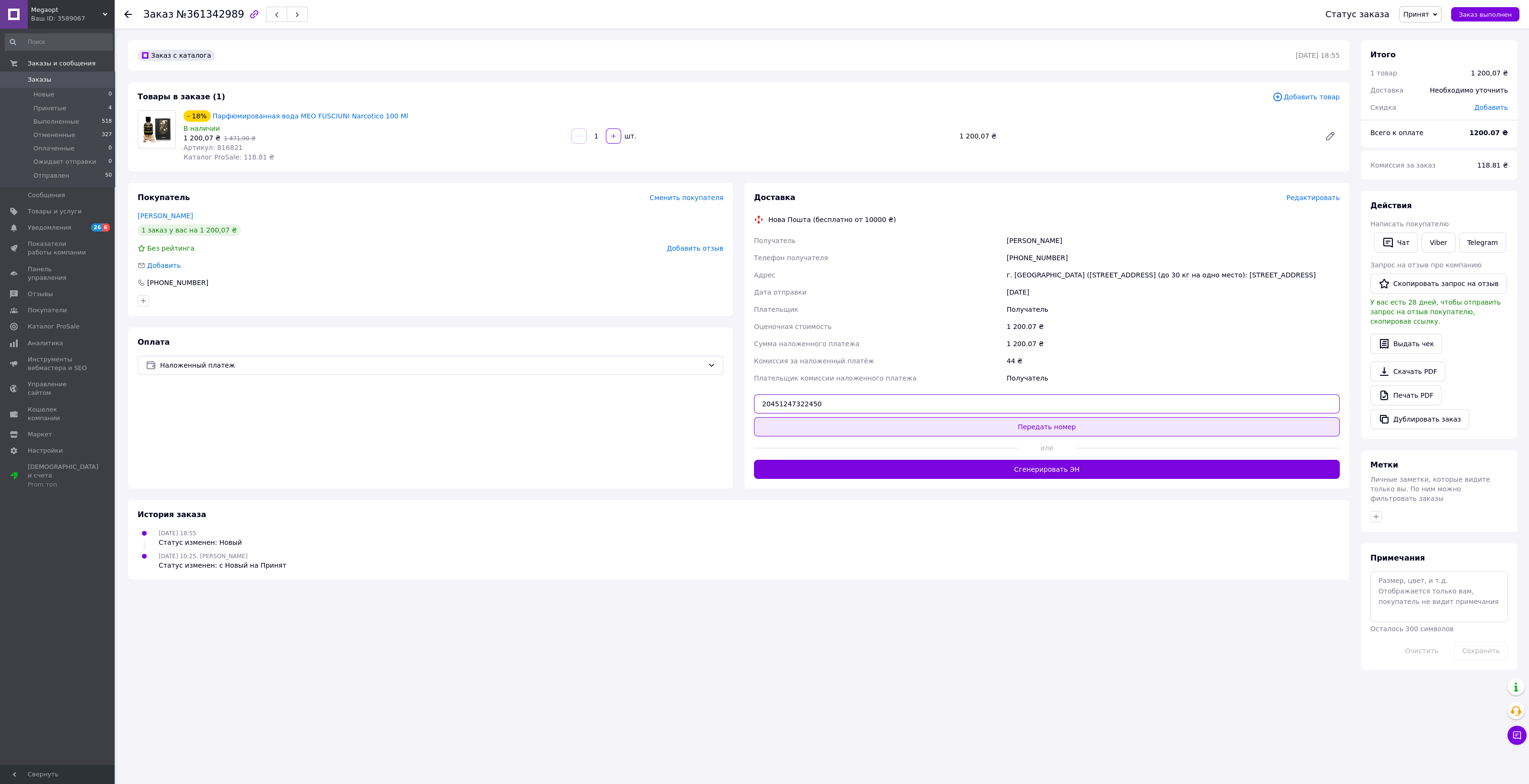
type input "20451247322450"
click at [903, 422] on button "Передать номер" at bounding box center [1047, 427] width 586 height 19
